Goal: Task Accomplishment & Management: Use online tool/utility

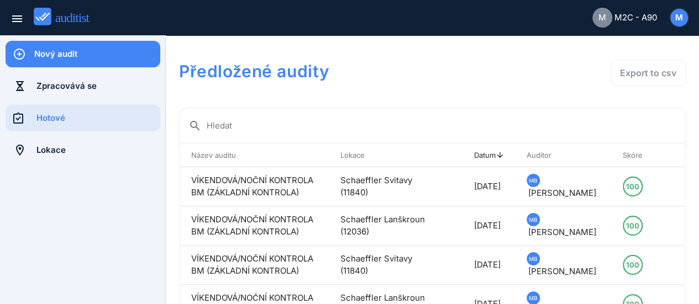
click at [77, 49] on div "Nový audit" at bounding box center [97, 54] width 126 height 12
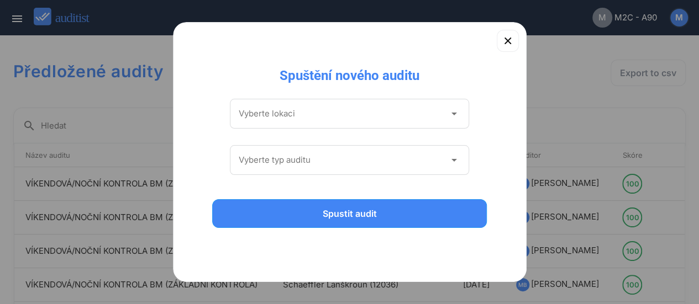
click at [453, 117] on icon "arrow_drop_down" at bounding box center [453, 113] width 13 height 13
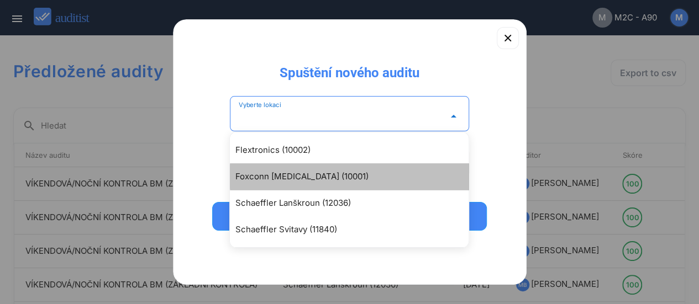
click at [293, 170] on div "Foxconn [MEDICAL_DATA] (10001)" at bounding box center [349, 177] width 239 height 27
type input "**********"
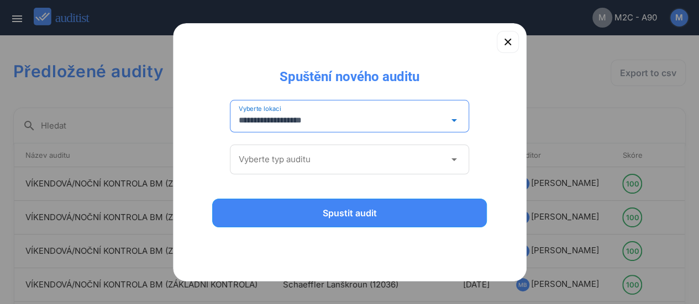
click at [451, 156] on icon "arrow_drop_down" at bounding box center [453, 159] width 13 height 13
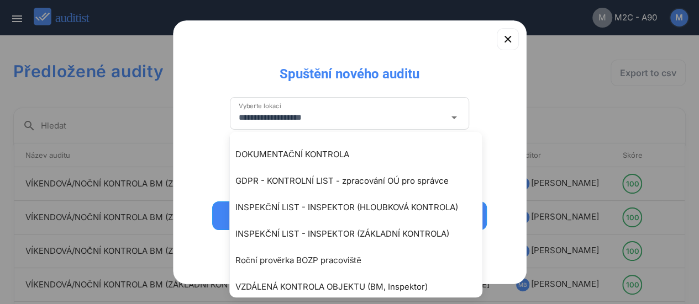
scroll to position [82, 0]
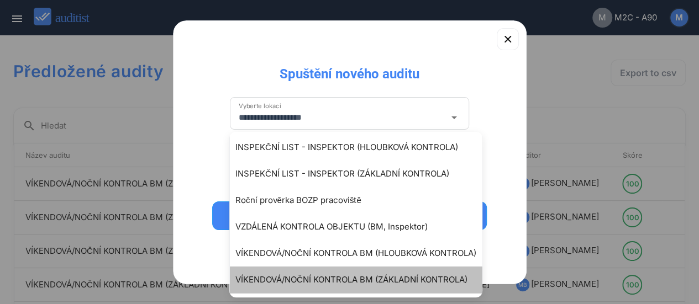
click at [401, 277] on div "VÍKENDOVÁ/NOČNÍ KONTROLA BM (ZÁKLADNÍ KONTROLA)" at bounding box center [361, 280] width 252 height 13
type input "**********"
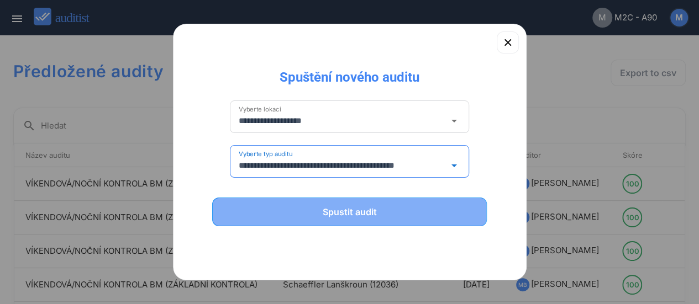
click at [346, 214] on div "Spustit audit" at bounding box center [350, 212] width 246 height 13
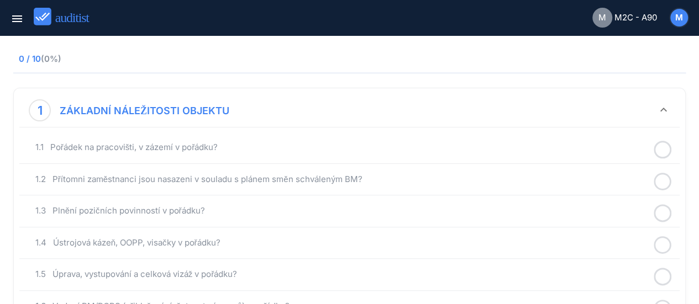
scroll to position [111, 0]
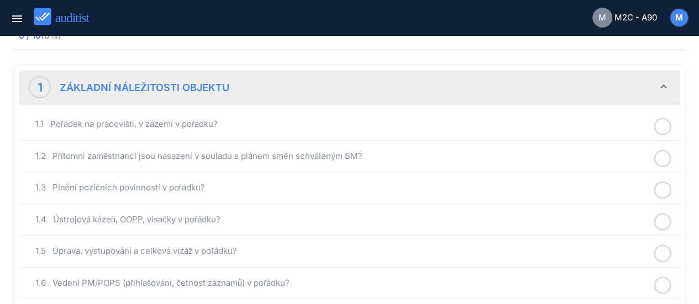
click at [658, 122] on icon at bounding box center [663, 127] width 18 height 22
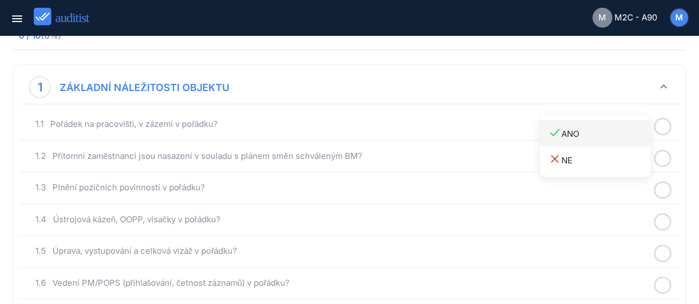
click at [567, 132] on div "done ANO" at bounding box center [599, 133] width 102 height 15
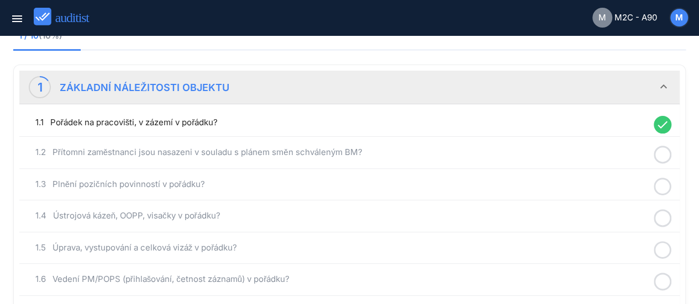
click at [663, 148] on icon at bounding box center [663, 155] width 18 height 22
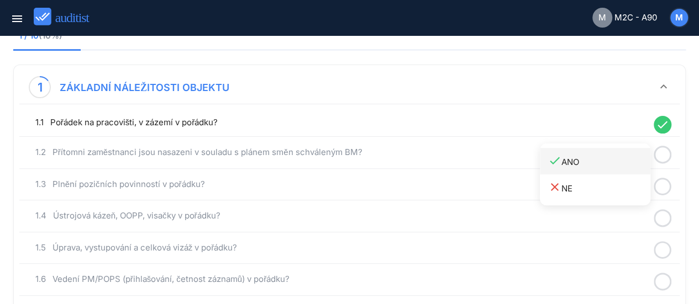
click at [577, 159] on div "done ANO" at bounding box center [599, 161] width 102 height 15
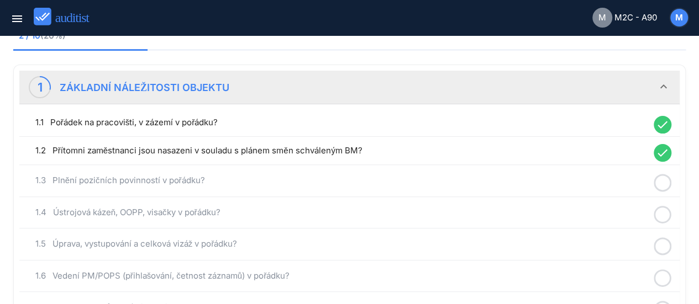
click at [659, 174] on icon at bounding box center [663, 183] width 18 height 22
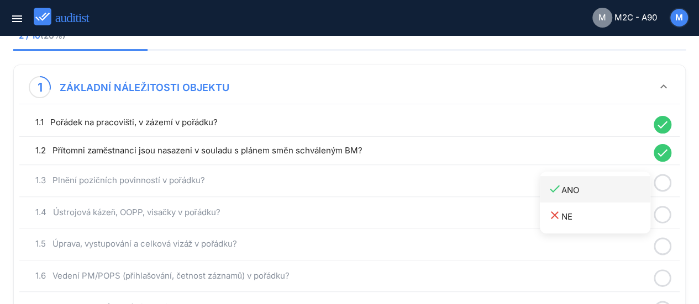
click at [577, 188] on div "done ANO" at bounding box center [599, 189] width 102 height 15
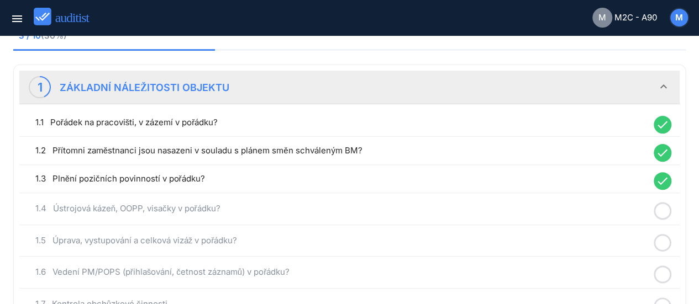
click at [659, 203] on circle at bounding box center [663, 211] width 16 height 16
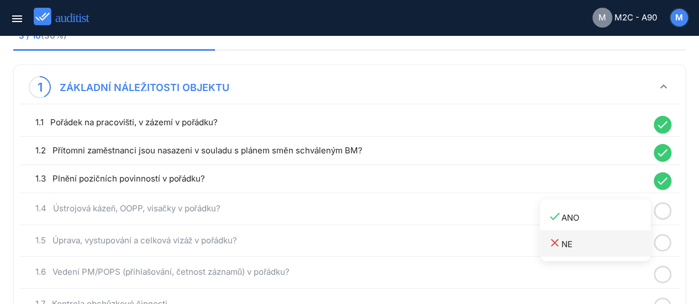
click at [569, 241] on div "close NE" at bounding box center [599, 243] width 102 height 15
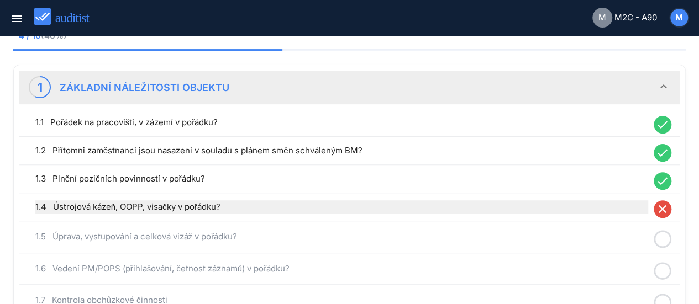
click at [197, 205] on div "1.4 Ústrojová kázeň, OOPP, visačky v pořádku?" at bounding box center [341, 207] width 613 height 13
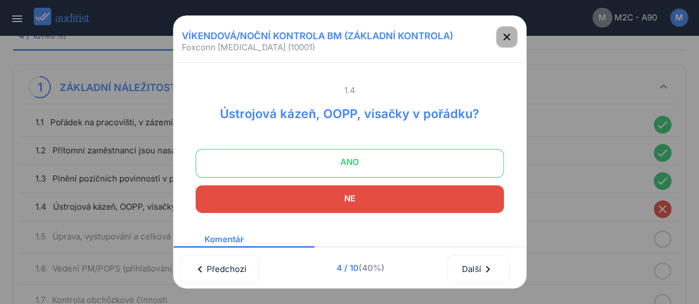
click at [510, 36] on icon "button" at bounding box center [506, 36] width 13 height 13
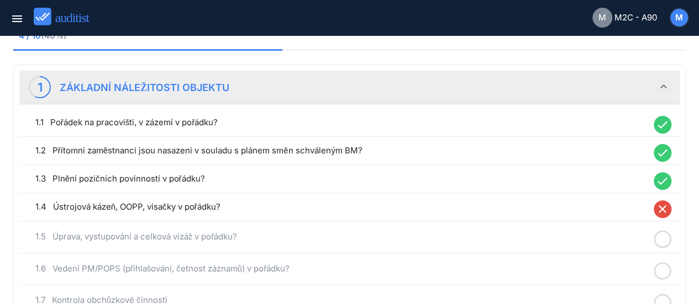
click at [664, 235] on icon at bounding box center [663, 240] width 18 height 22
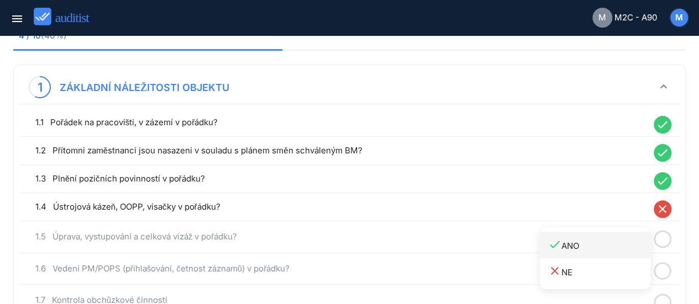
click at [577, 245] on div "done ANO" at bounding box center [599, 245] width 102 height 15
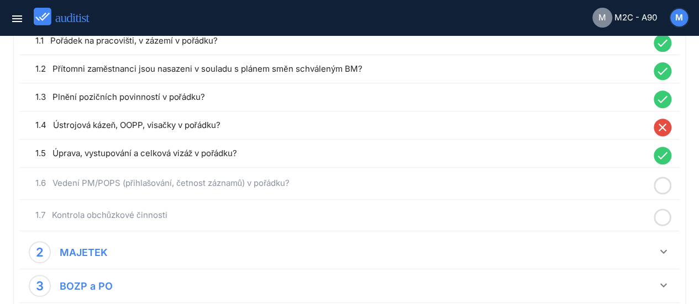
scroll to position [199, 0]
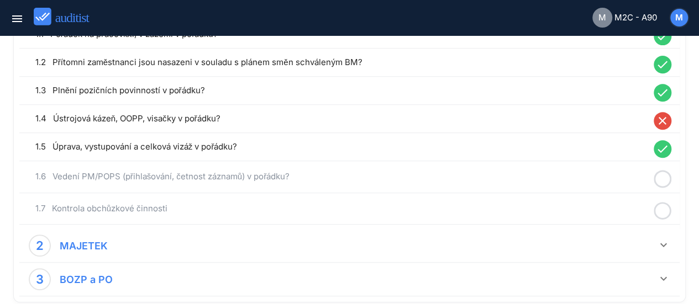
click at [665, 173] on icon at bounding box center [663, 180] width 18 height 22
click at [576, 184] on div "done ANO" at bounding box center [599, 185] width 102 height 15
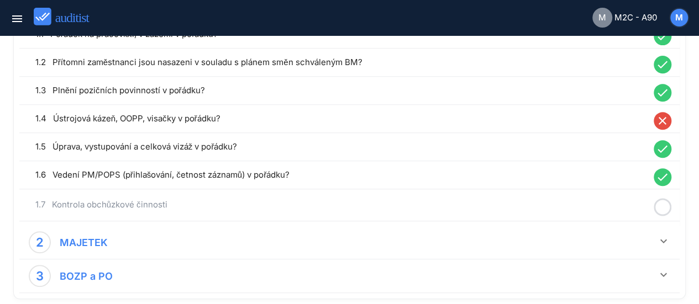
click at [664, 203] on icon at bounding box center [663, 208] width 18 height 22
click at [574, 209] on div "done ANO" at bounding box center [599, 213] width 102 height 15
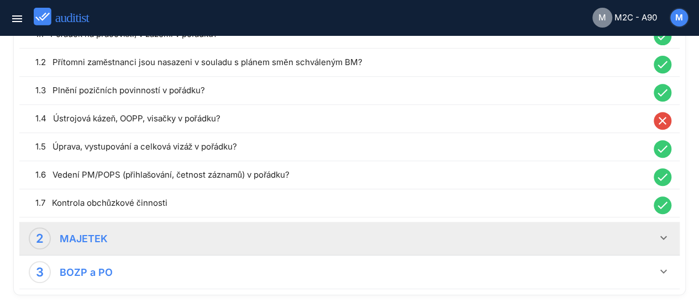
click at [658, 236] on icon "keyboard_arrow_down" at bounding box center [663, 238] width 13 height 13
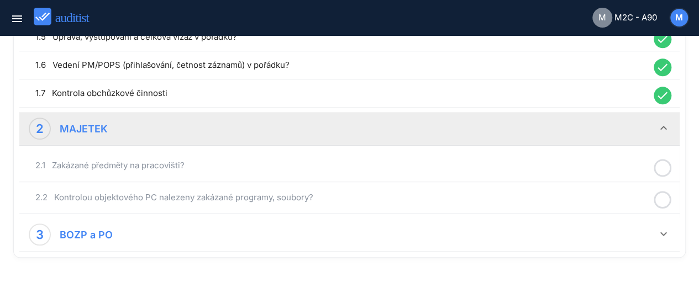
scroll to position [309, 0]
click at [664, 162] on icon at bounding box center [663, 168] width 18 height 22
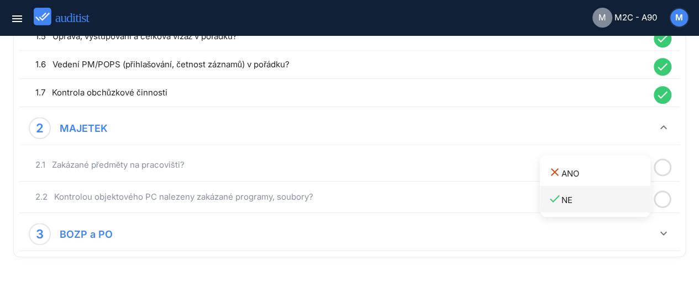
click at [570, 196] on div "done NE" at bounding box center [599, 199] width 102 height 15
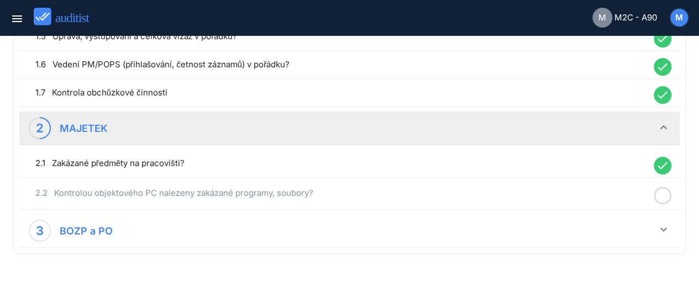
click at [663, 188] on icon at bounding box center [663, 196] width 18 height 22
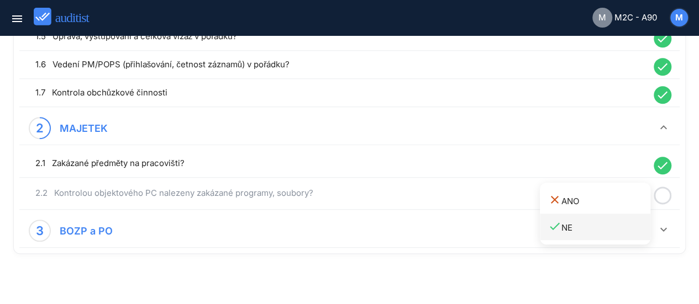
click at [569, 225] on div "done NE" at bounding box center [599, 227] width 102 height 15
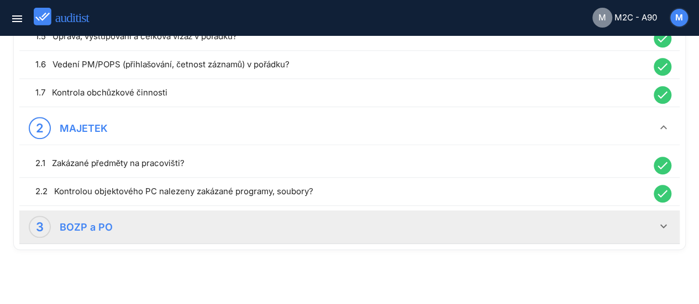
click at [664, 220] on icon "keyboard_arrow_down" at bounding box center [663, 226] width 13 height 13
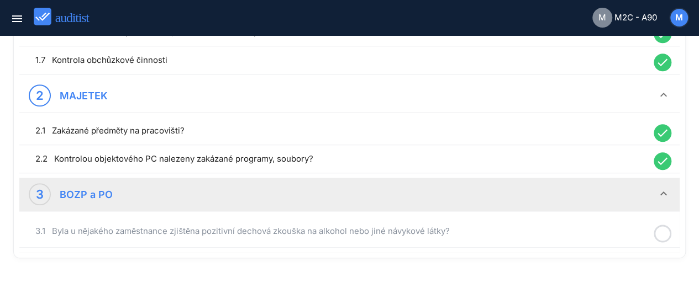
scroll to position [351, 0]
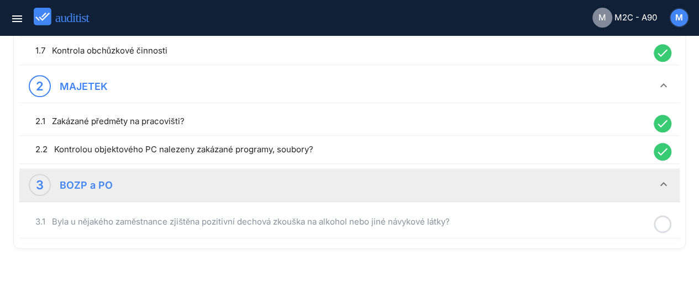
click at [663, 218] on icon at bounding box center [663, 225] width 18 height 22
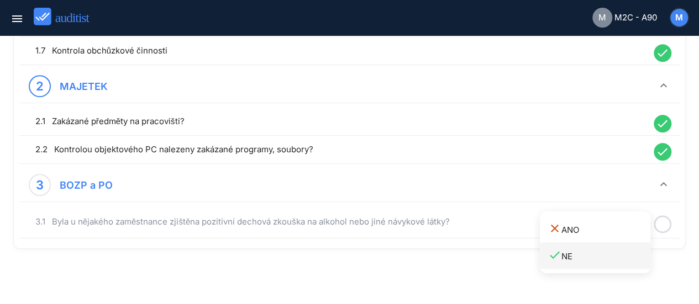
click at [571, 256] on div "done NE" at bounding box center [599, 256] width 102 height 15
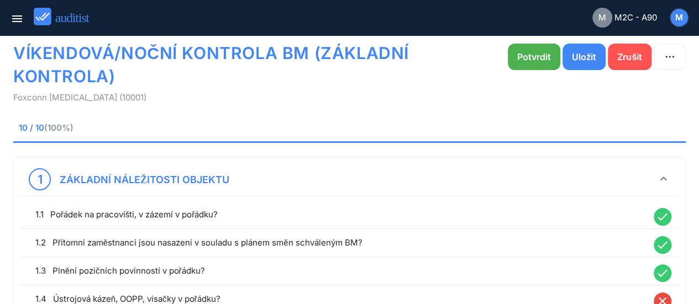
scroll to position [0, 0]
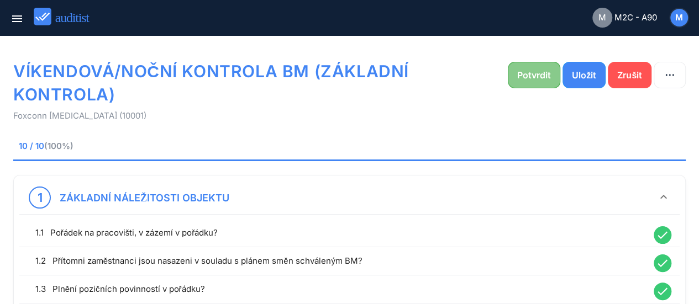
click at [521, 72] on div "Potvrdit" at bounding box center [534, 75] width 34 height 13
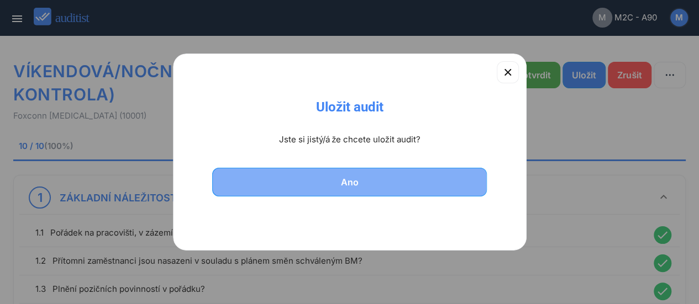
click at [361, 184] on div "Ano" at bounding box center [350, 182] width 246 height 13
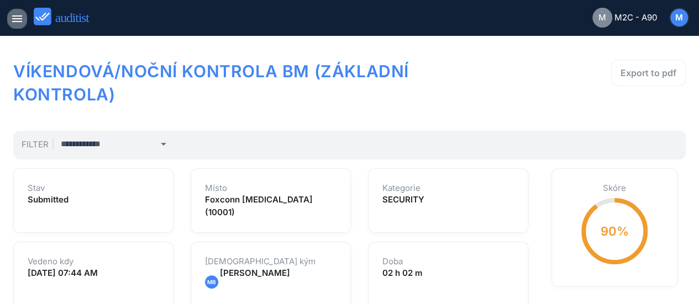
click at [14, 19] on icon "menu" at bounding box center [16, 18] width 13 height 13
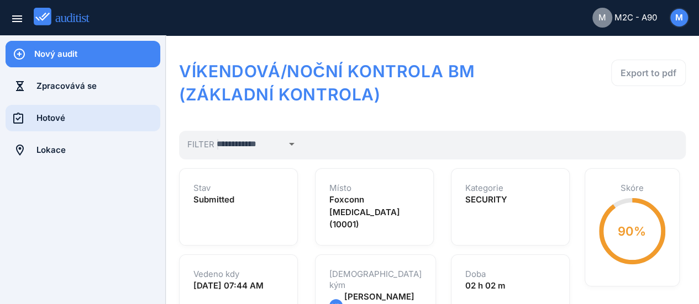
click at [63, 119] on div "Hotové" at bounding box center [98, 118] width 124 height 12
